Goal: Check status: Check status

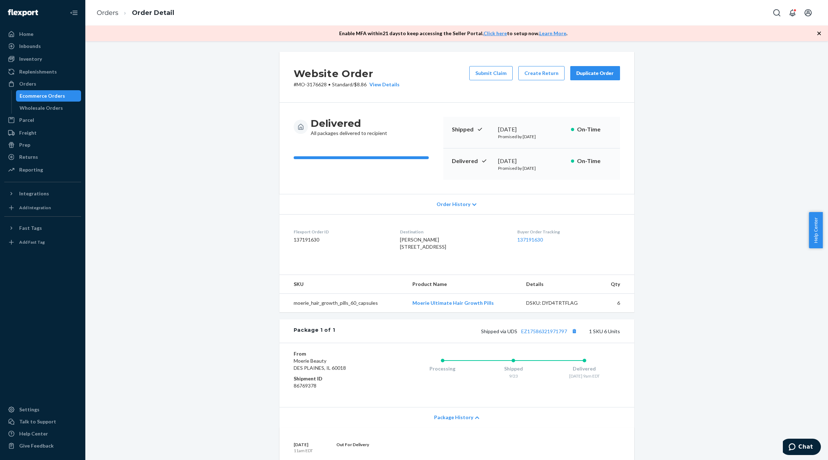
scroll to position [148, 0]
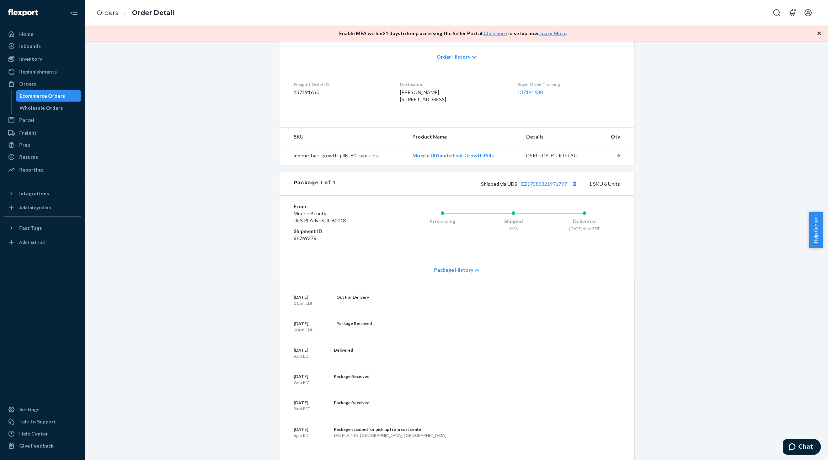
drag, startPoint x: 59, startPoint y: 96, endPoint x: 87, endPoint y: 93, distance: 28.9
click at [59, 96] on div "Ecommerce Orders" at bounding box center [42, 95] width 45 height 7
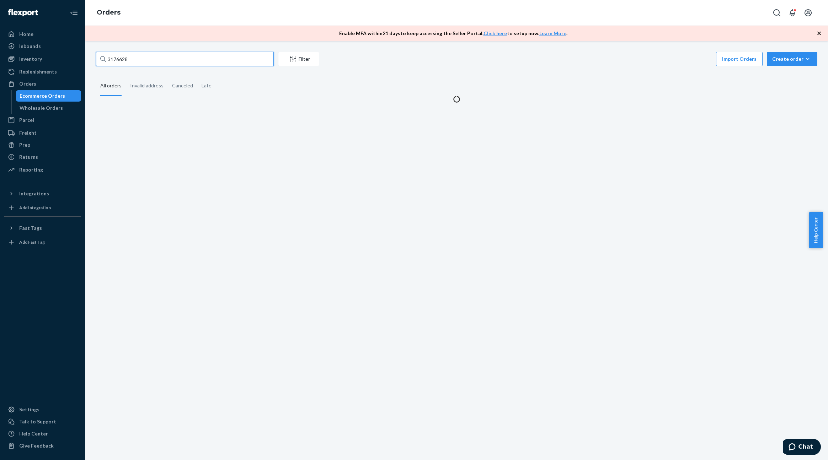
click at [230, 57] on input "3176628" at bounding box center [185, 59] width 178 height 14
paste input "444964"
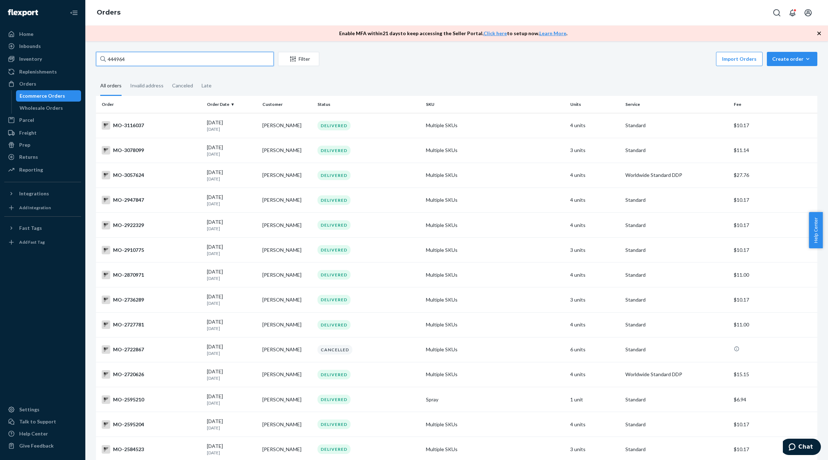
paste input "3156596"
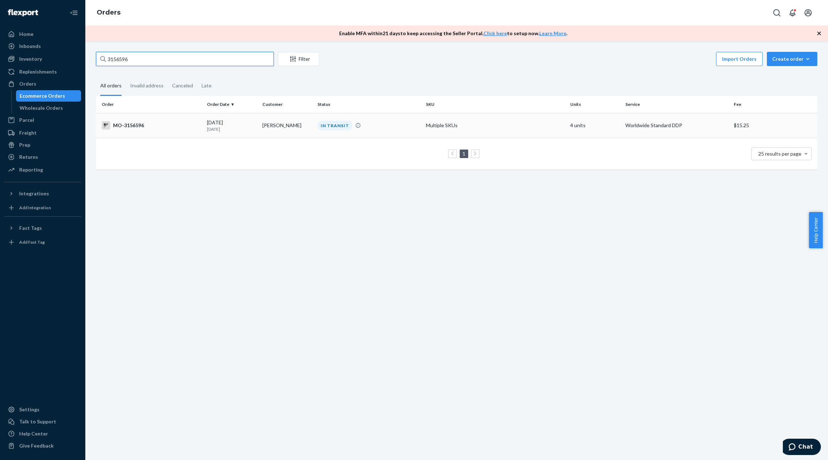
type input "3156596"
click at [179, 130] on td "MO-3156596" at bounding box center [150, 125] width 108 height 25
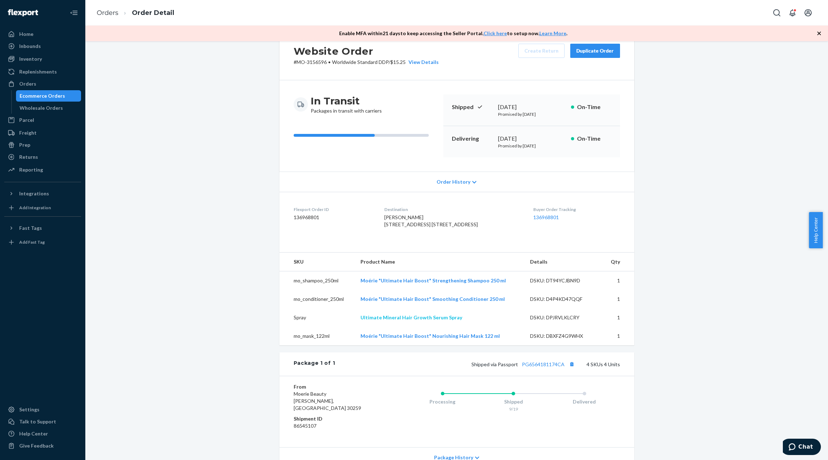
scroll to position [107, 0]
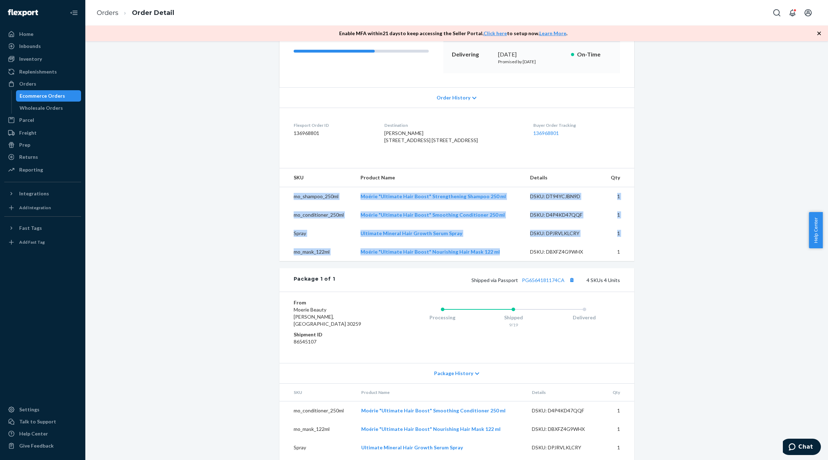
drag, startPoint x: 289, startPoint y: 210, endPoint x: 500, endPoint y: 264, distance: 218.5
click at [500, 262] on tbody "mo_shampoo_250ml Moérie "Ultimate Hair Boost" Strengthening Shampoo 250 ml DSKU…" at bounding box center [456, 224] width 355 height 74
copy tbody "mo_shampoo_250ml Moérie "Ultimate Hair Boost" Strengthening Shampoo 250 ml DSKU…"
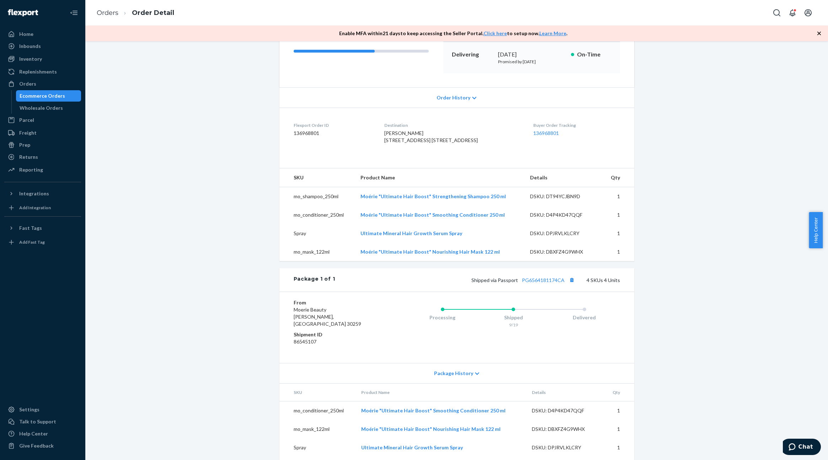
drag, startPoint x: 672, startPoint y: 279, endPoint x: 642, endPoint y: 297, distance: 35.1
click at [671, 279] on div "Website Order # MO-3156596 • Worldwide Standard DDP / $15.25 View Details Creat…" at bounding box center [457, 214] width 732 height 539
click at [533, 283] on link "PG6564181174CA" at bounding box center [543, 280] width 43 height 6
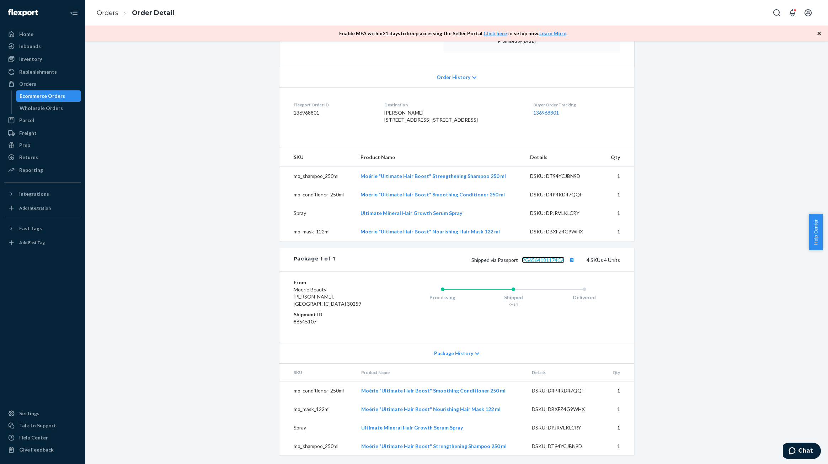
scroll to position [134, 0]
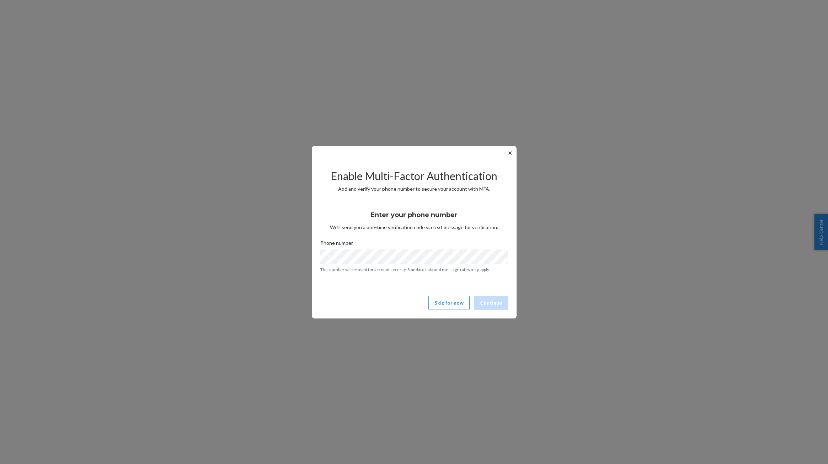
click at [511, 153] on button "✕" at bounding box center [509, 153] width 7 height 9
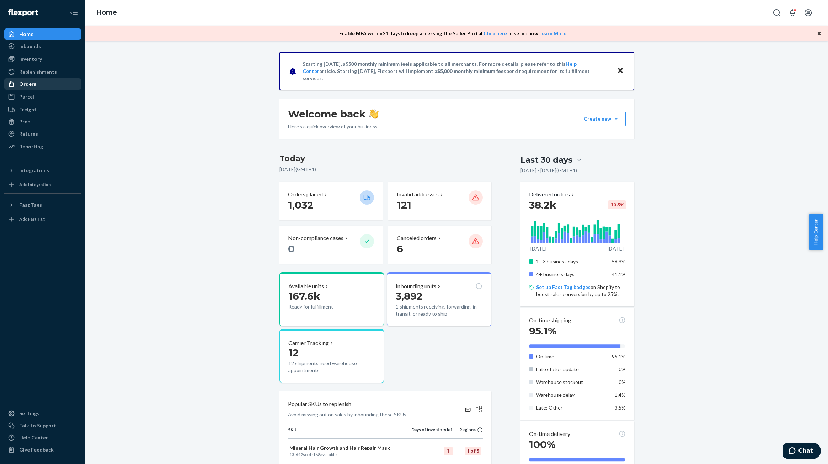
click at [32, 84] on div "Orders" at bounding box center [27, 83] width 17 height 7
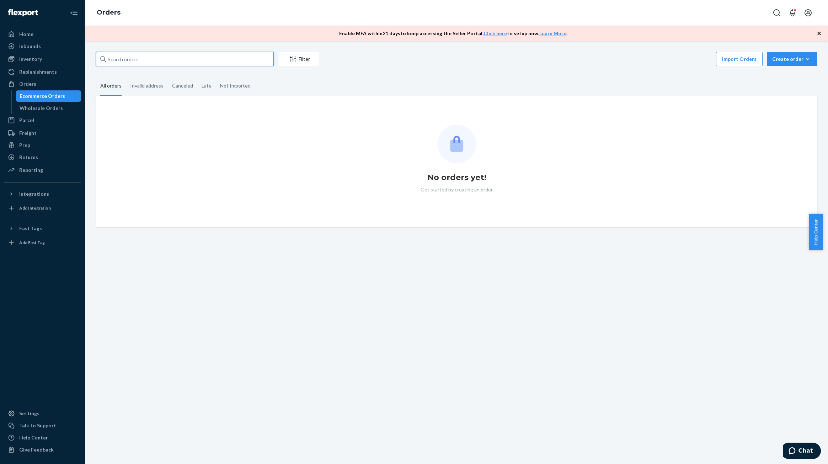
click at [227, 57] on input "text" at bounding box center [185, 59] width 178 height 14
paste input "3184083"
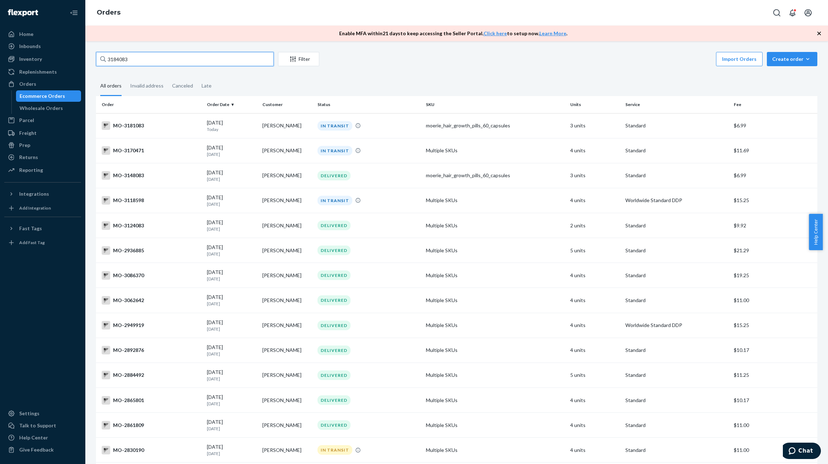
click at [168, 62] on input "3184083" at bounding box center [185, 59] width 178 height 14
paste input "784176"
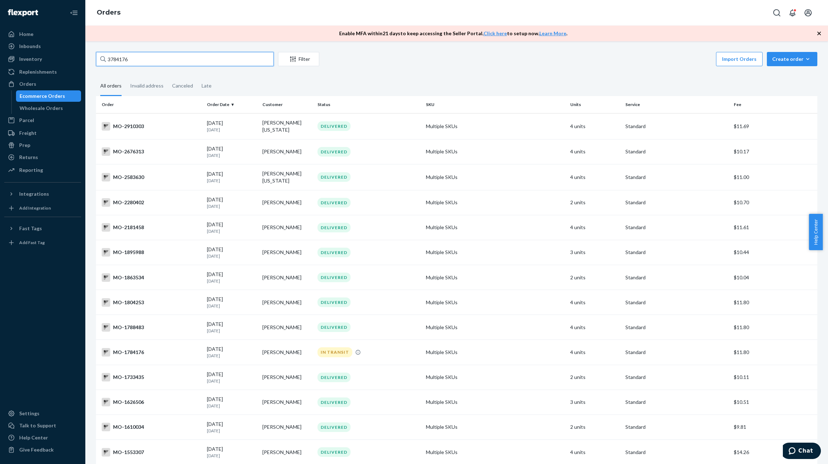
type input "3784176"
click at [207, 60] on input "3784176" at bounding box center [185, 59] width 178 height 14
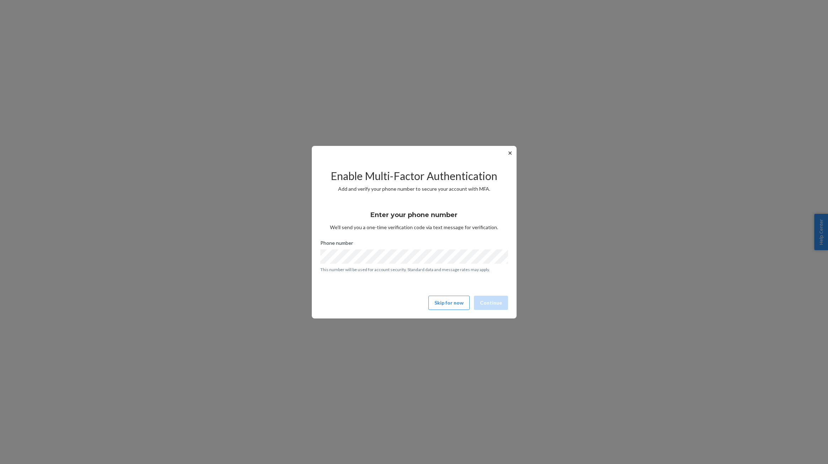
click at [507, 151] on button "✕" at bounding box center [509, 153] width 7 height 9
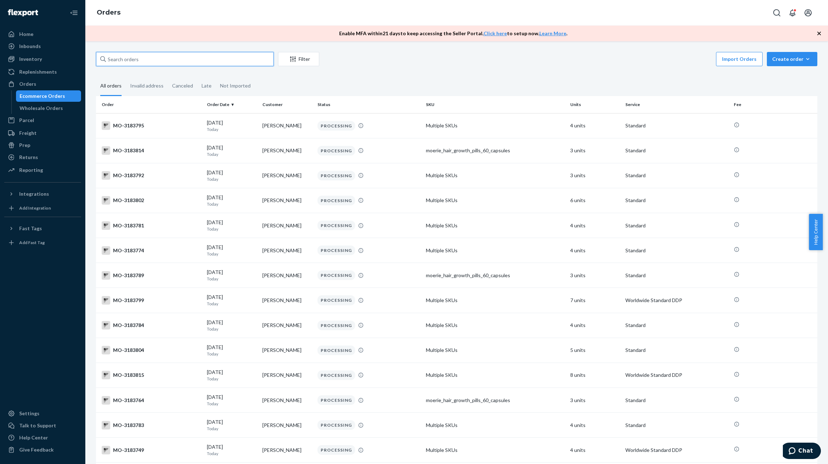
click at [163, 64] on input "text" at bounding box center [185, 59] width 178 height 14
paste input "3784176"
type input "3784176"
click at [247, 127] on p "Today" at bounding box center [232, 129] width 50 height 6
click at [155, 55] on input "text" at bounding box center [185, 59] width 178 height 14
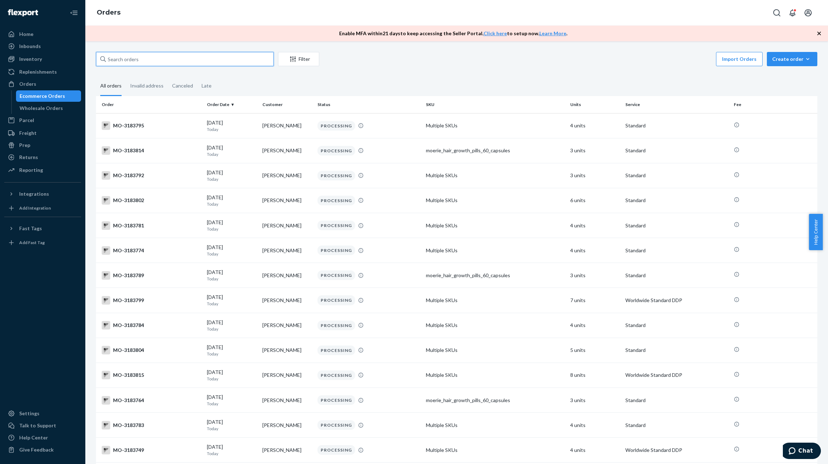
paste input "3784176"
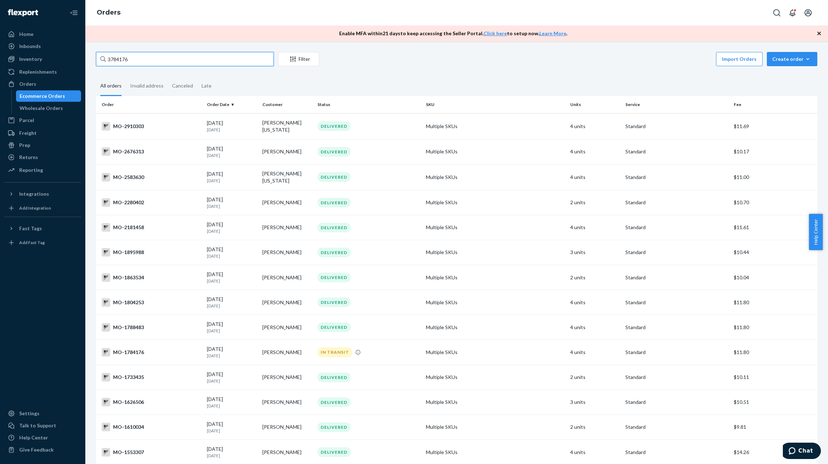
click at [155, 61] on input "3784176" at bounding box center [185, 59] width 178 height 14
paste input "025705"
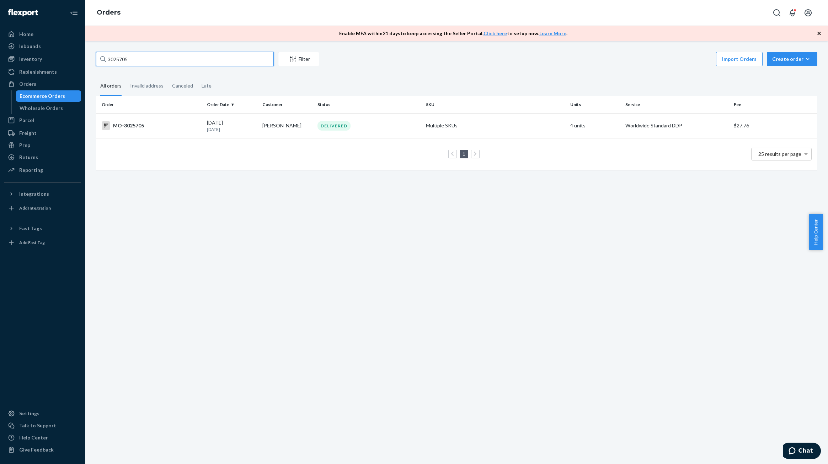
click at [247, 60] on input "3025705" at bounding box center [185, 59] width 178 height 14
paste input "184083"
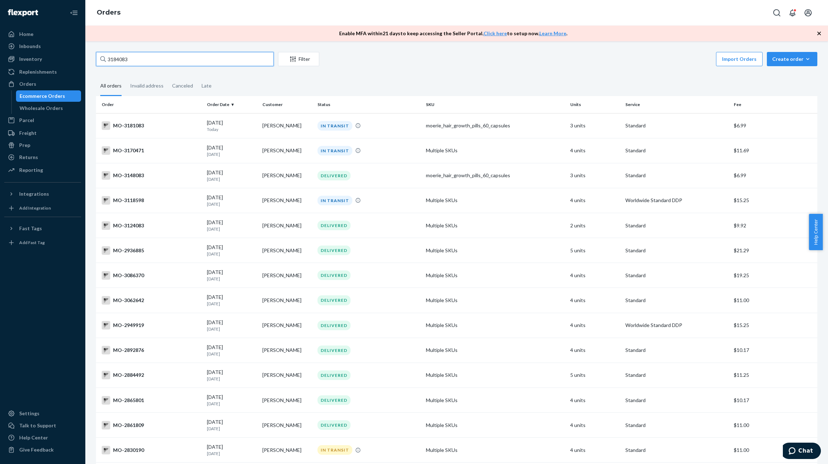
click at [167, 65] on input "3184083" at bounding box center [185, 59] width 178 height 14
paste input "28287"
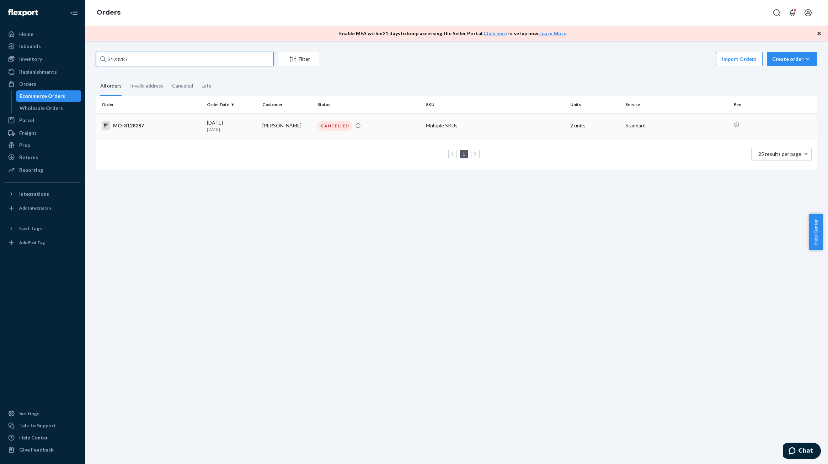
type input "3128287"
click at [363, 129] on div "CANCELLED" at bounding box center [368, 126] width 105 height 10
click at [142, 61] on input "3128287" at bounding box center [185, 59] width 178 height 14
paste input "3374"
click at [216, 60] on input "3123374" at bounding box center [185, 59] width 178 height 14
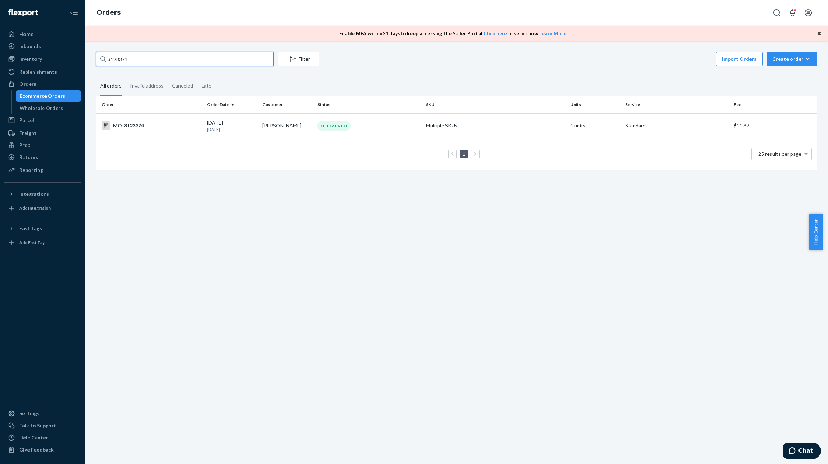
paste input "8287"
click at [180, 61] on input "3128287" at bounding box center [185, 59] width 178 height 14
paste input "82662"
type input "3182662"
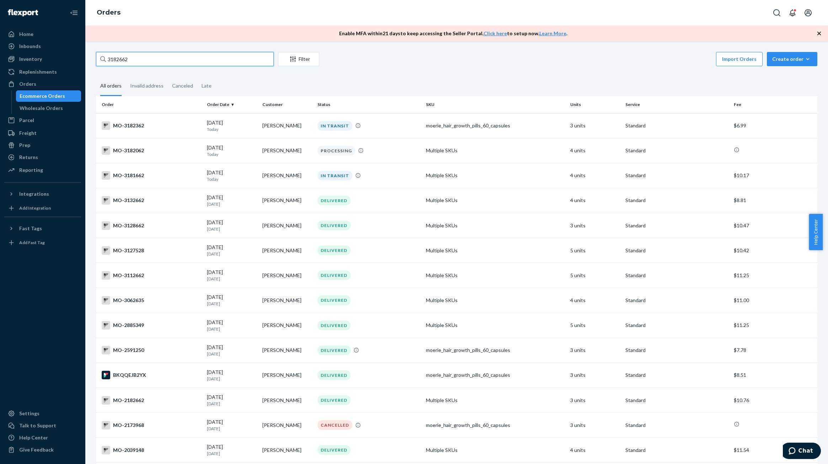
click at [172, 62] on input "3182662" at bounding box center [185, 59] width 178 height 14
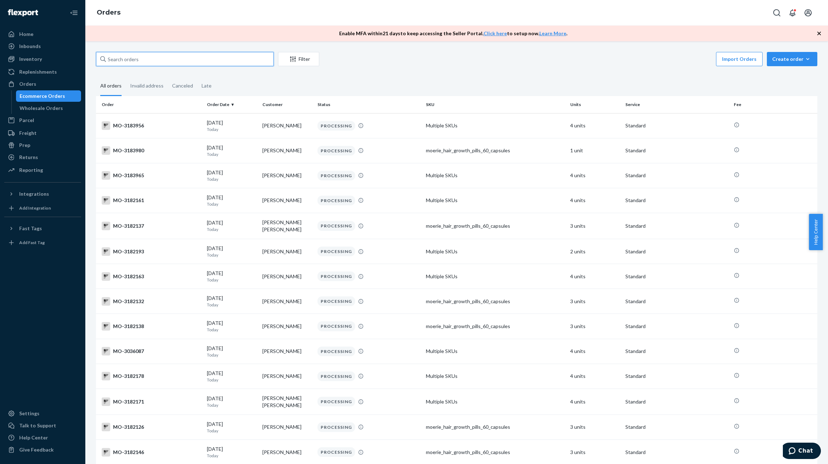
paste input "3182662"
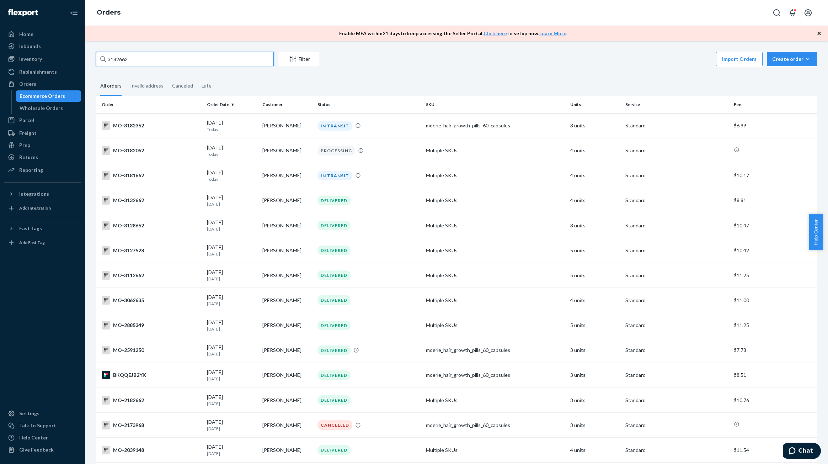
type input "3182662"
